Goal: Information Seeking & Learning: Check status

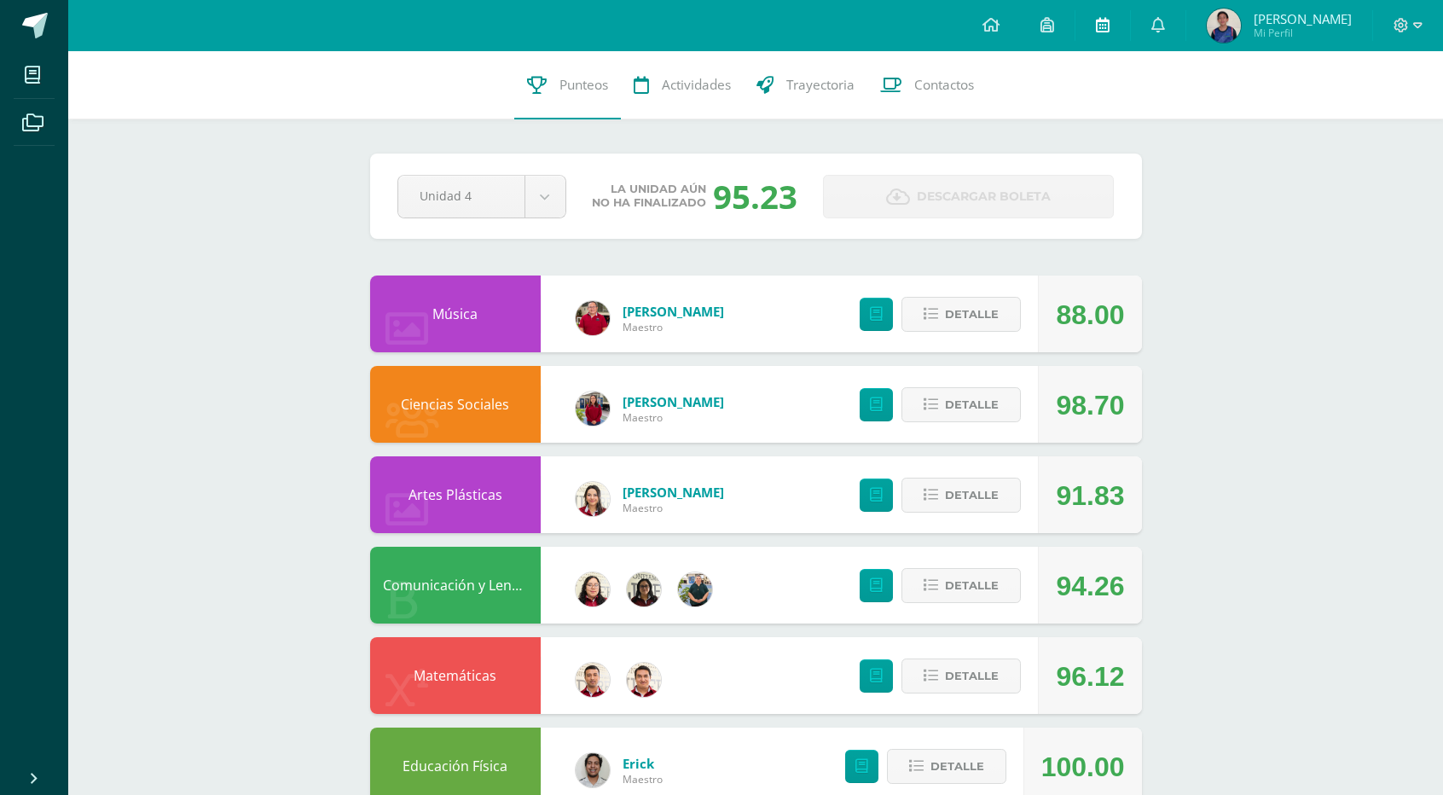
click at [1109, 21] on icon at bounding box center [1103, 24] width 14 height 15
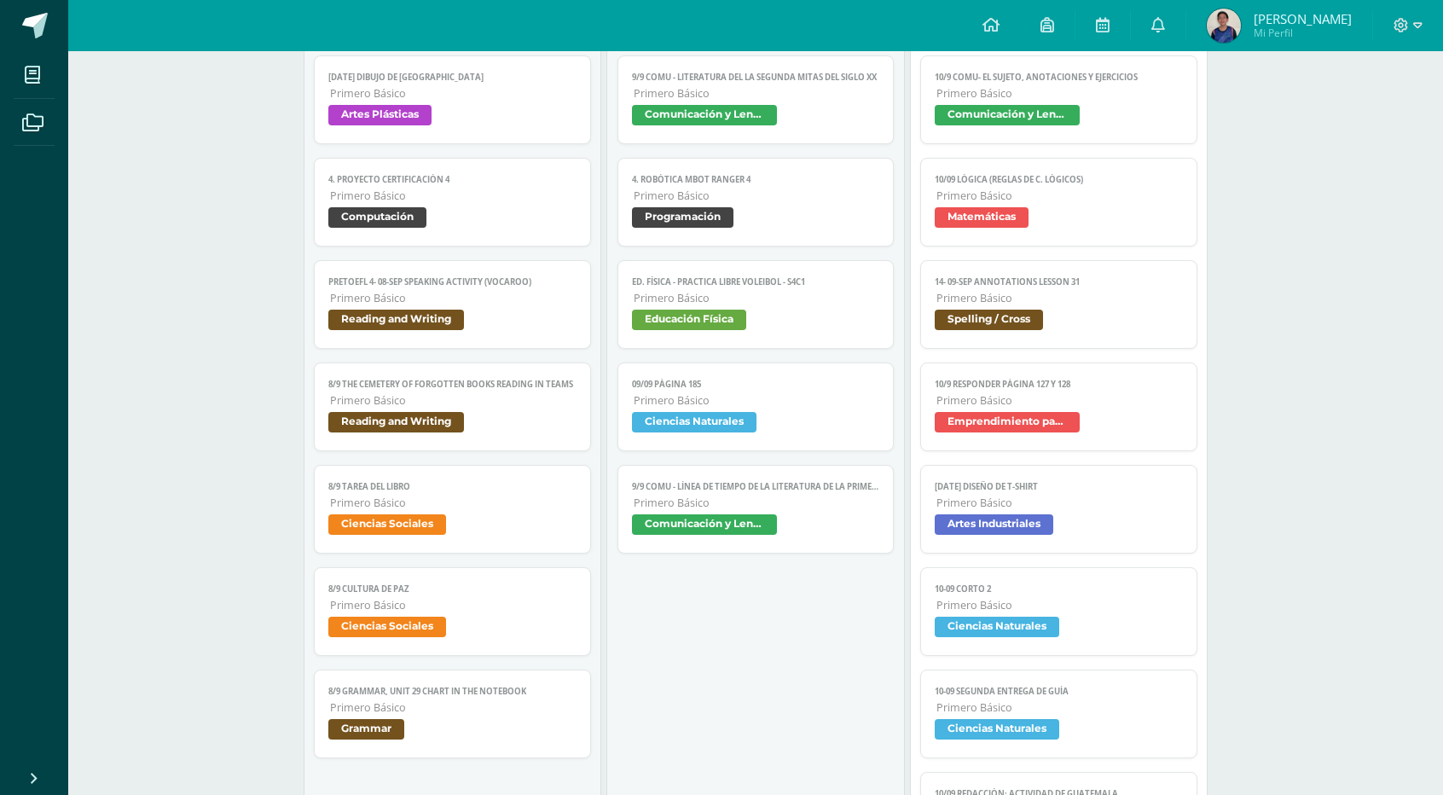
scroll to position [568, 0]
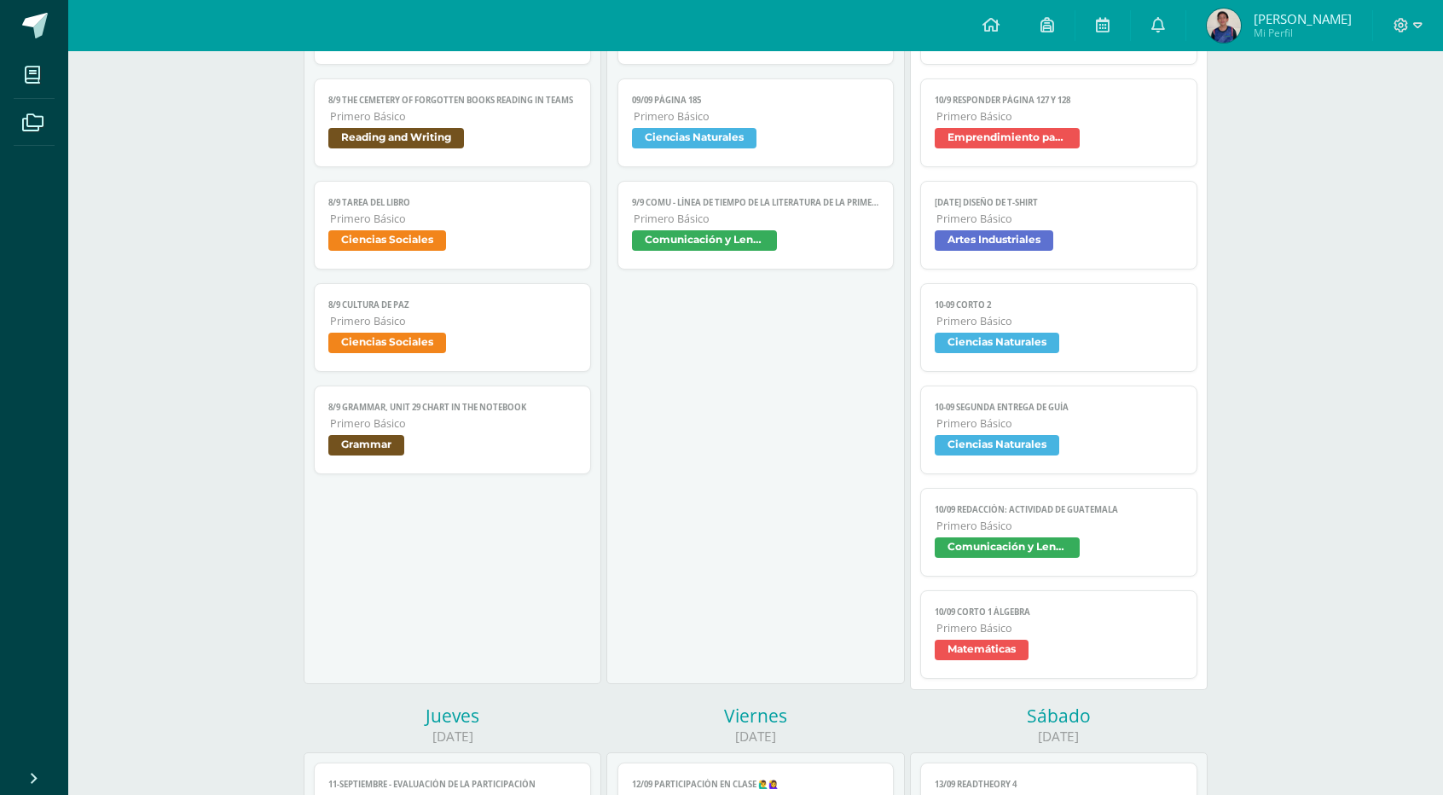
click at [1115, 658] on span "Matemáticas" at bounding box center [1059, 652] width 248 height 25
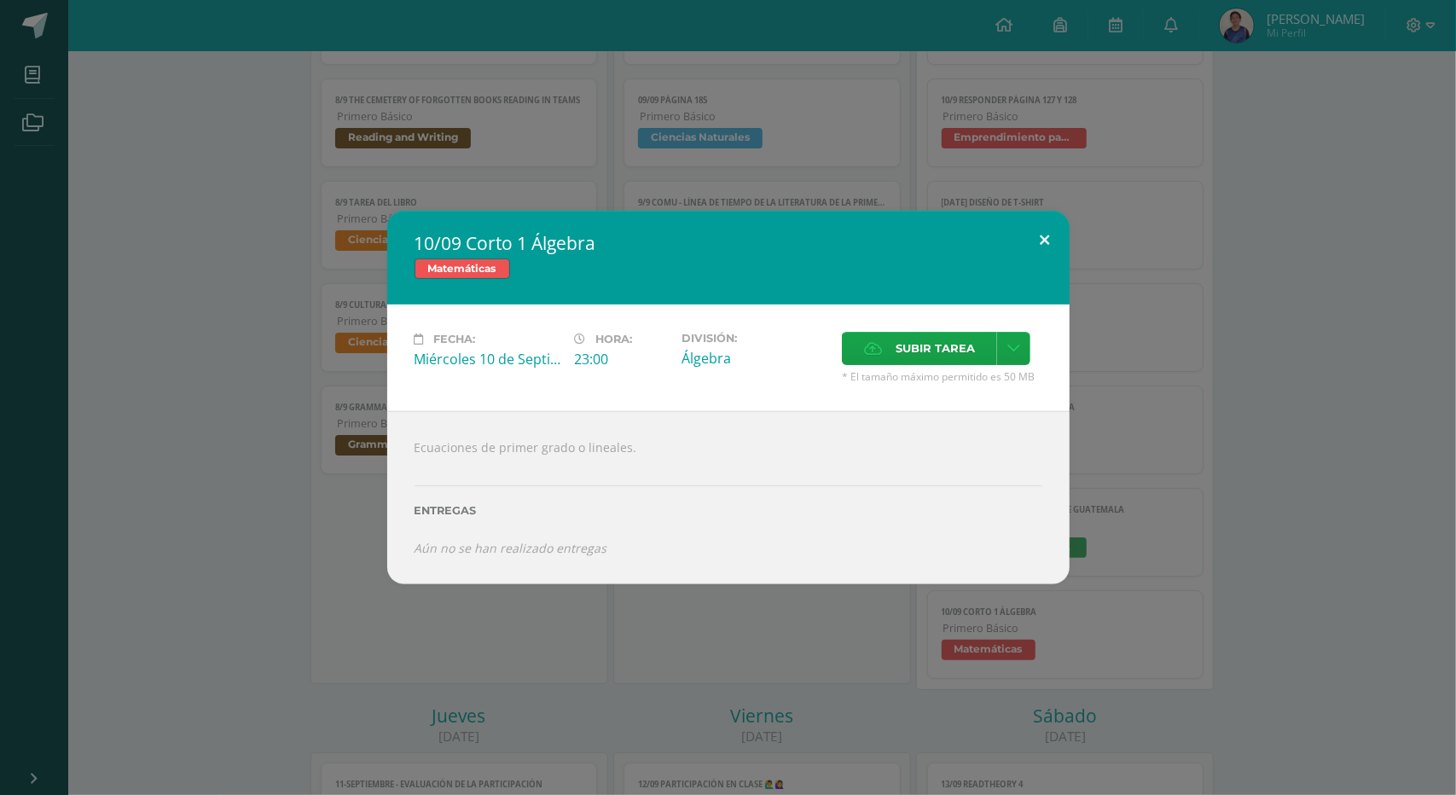
click at [1040, 251] on button at bounding box center [1045, 240] width 49 height 58
